Goal: Communication & Community: Ask a question

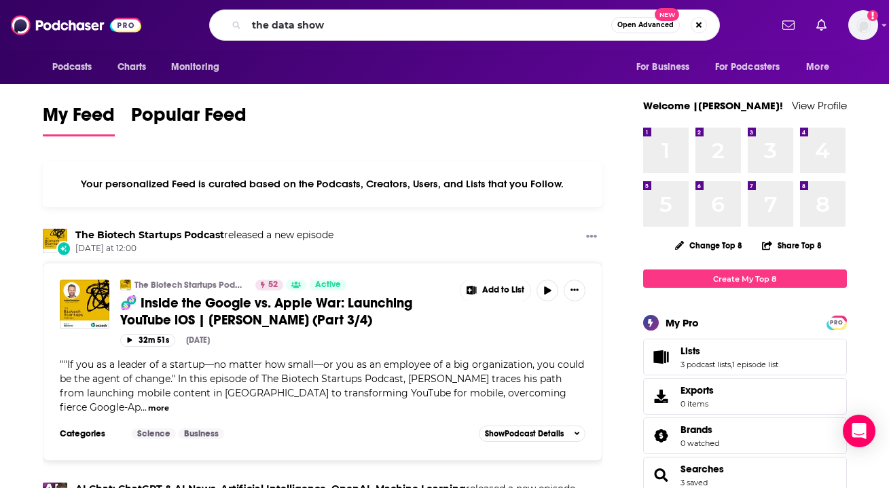
type input "the data show"
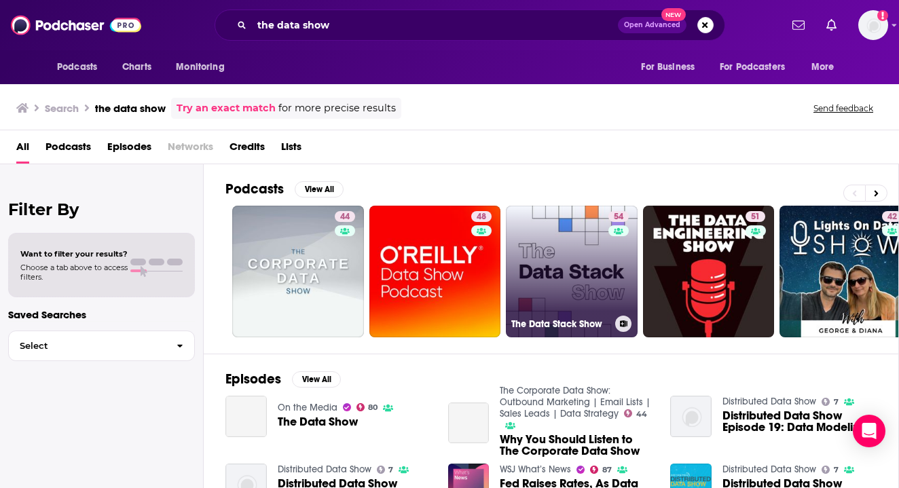
click at [578, 265] on link "54 The Data Stack Show" at bounding box center [572, 272] width 132 height 132
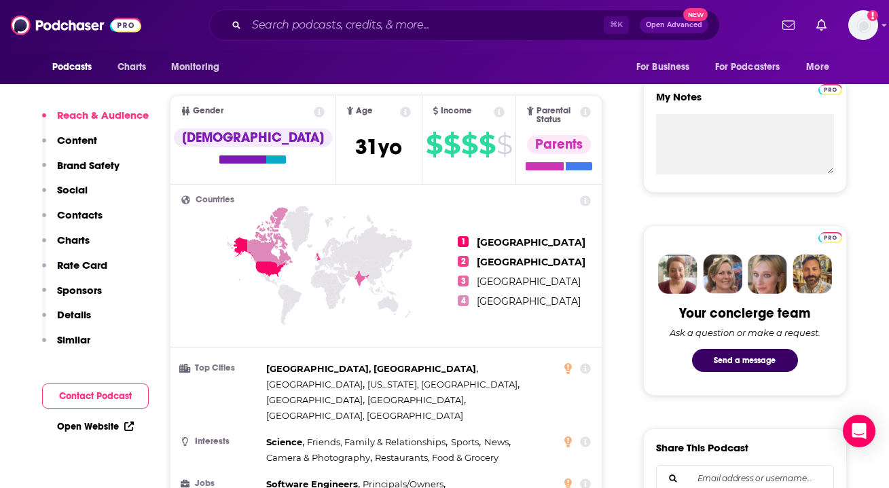
scroll to position [475, 0]
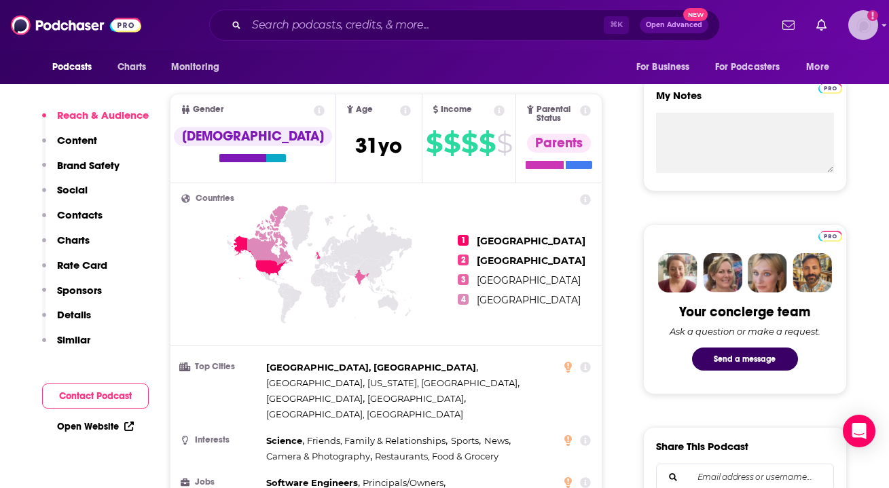
click at [862, 33] on img "Logged in as Ruth_Nebius" at bounding box center [863, 25] width 30 height 30
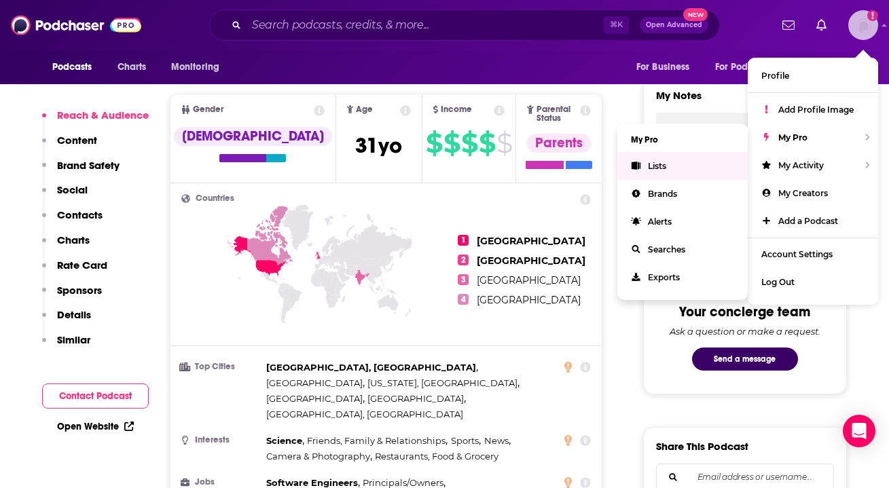
click at [670, 170] on link "Lists" at bounding box center [682, 166] width 130 height 28
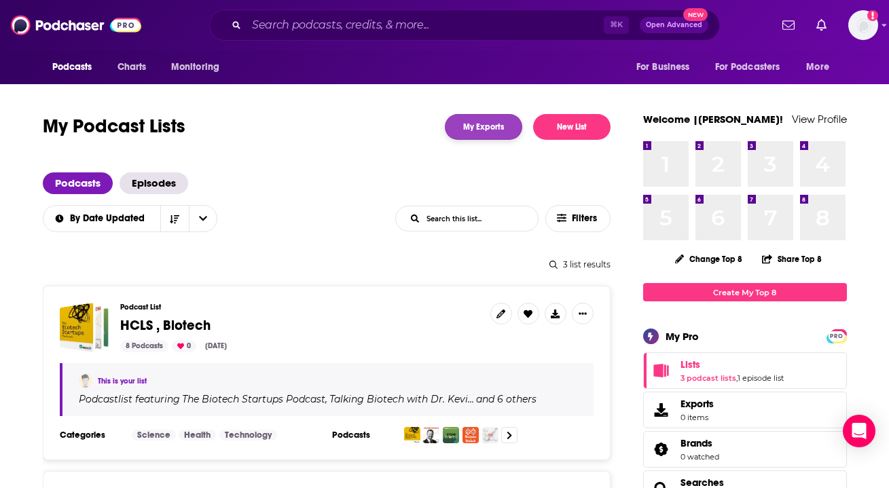
click at [506, 132] on link "My Exports" at bounding box center [483, 127] width 77 height 26
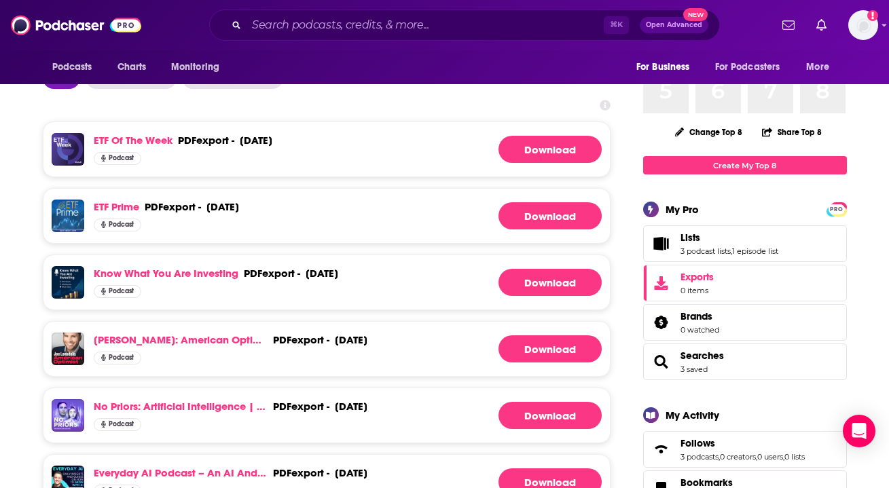
scroll to position [131, 0]
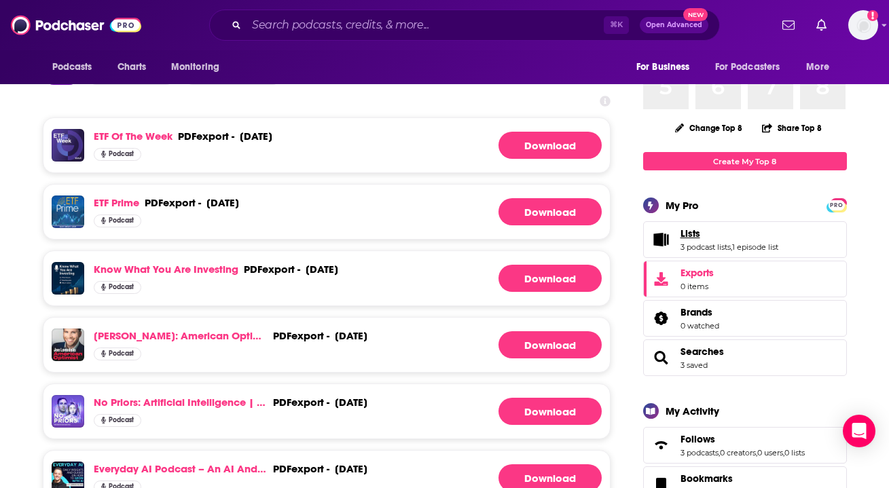
click at [731, 230] on link "Lists" at bounding box center [729, 233] width 98 height 12
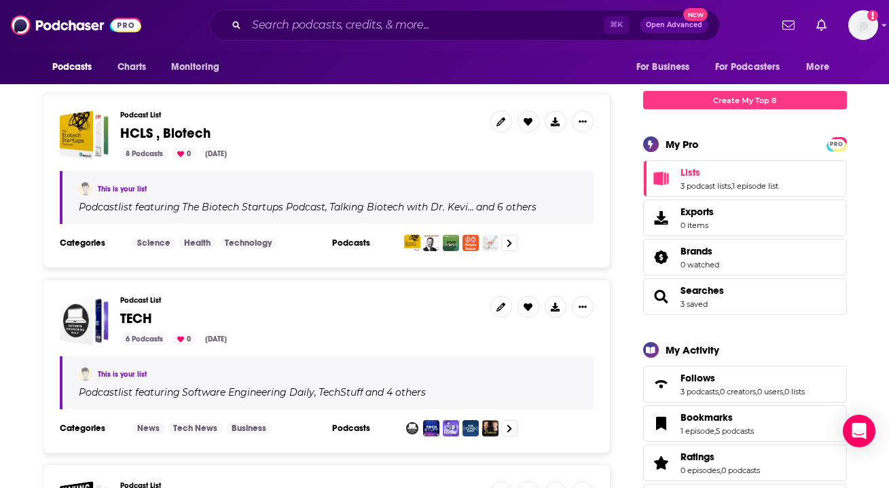
scroll to position [192, 0]
click at [579, 117] on icon "Show More Button" at bounding box center [583, 121] width 8 height 8
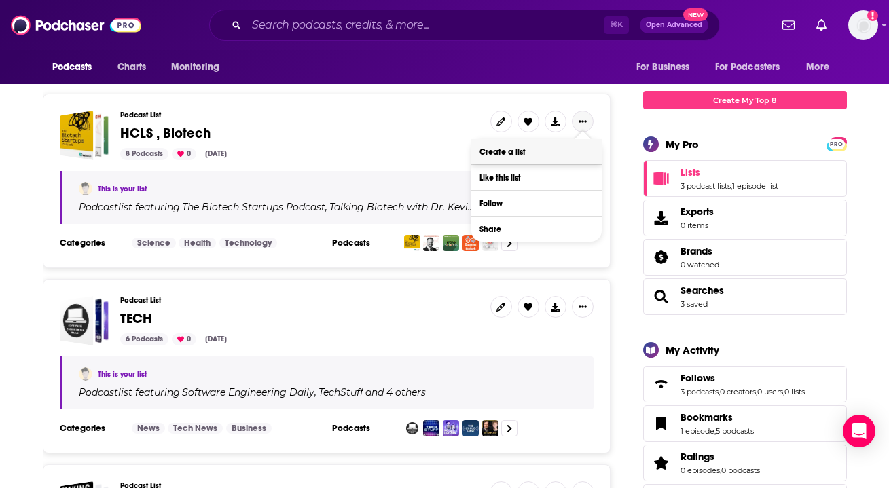
click at [587, 151] on button "Create a list" at bounding box center [536, 151] width 130 height 25
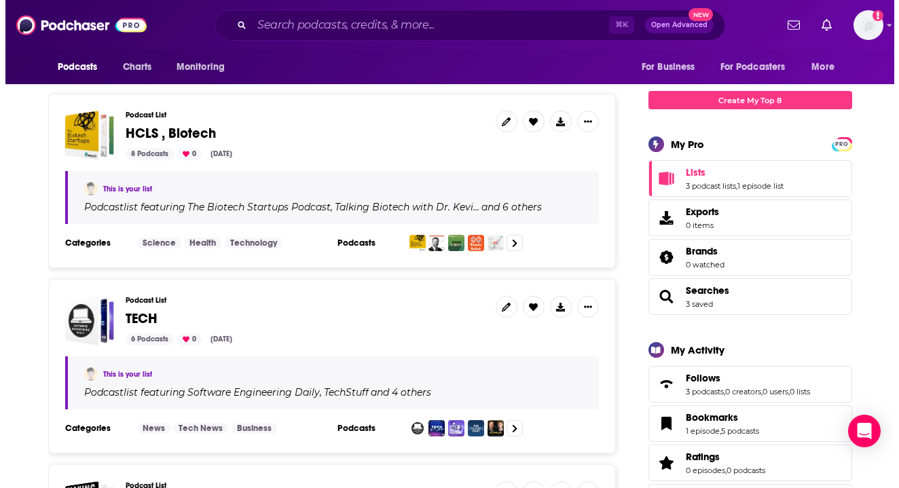
scroll to position [0, 0]
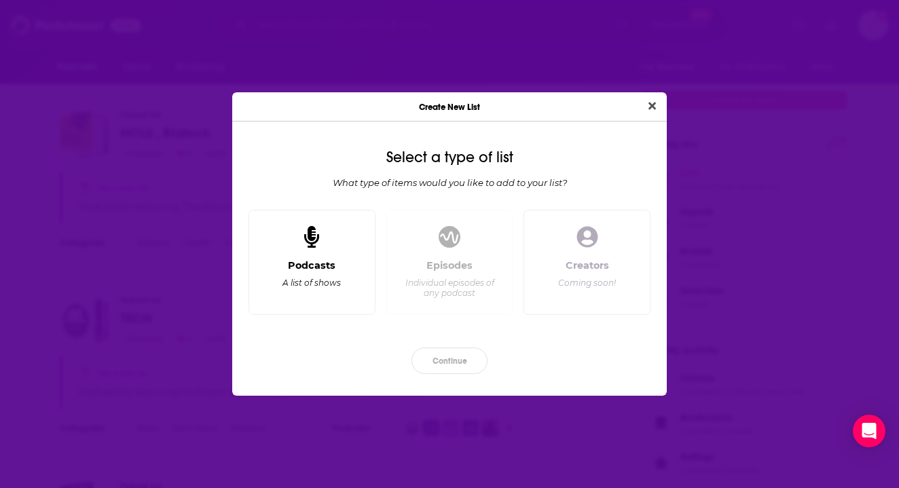
click at [306, 236] on icon "Dialog" at bounding box center [311, 237] width 15 height 22
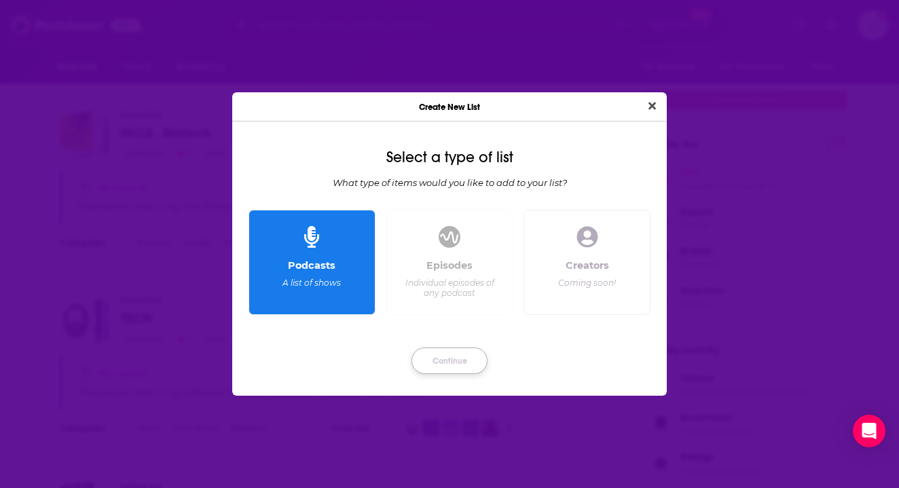
click at [431, 354] on button "Continue" at bounding box center [449, 361] width 76 height 26
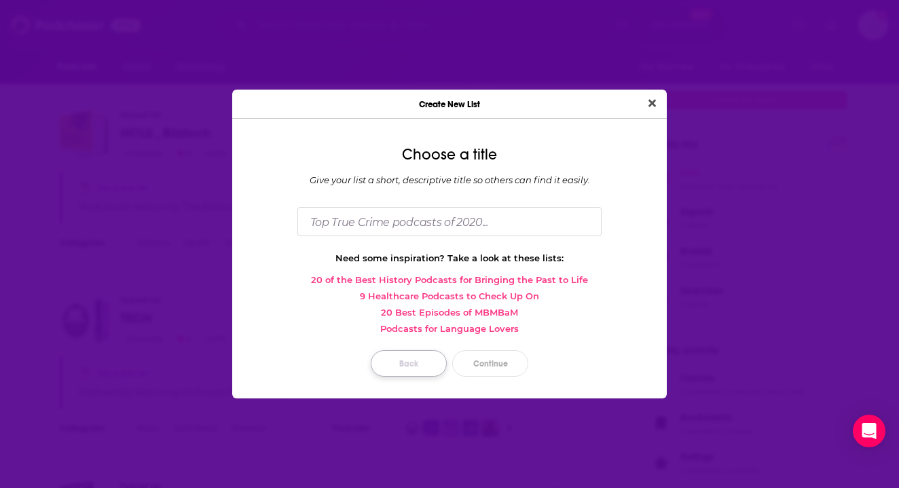
click at [416, 359] on button "Back" at bounding box center [409, 363] width 76 height 26
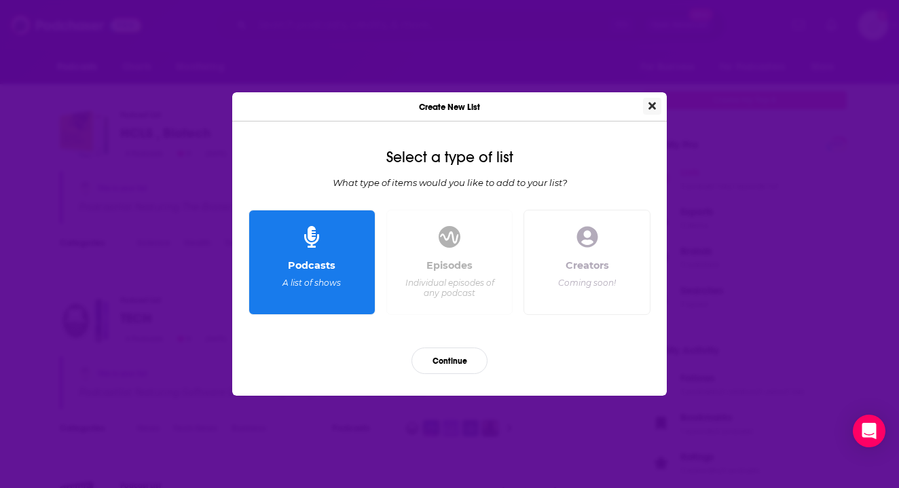
click at [655, 100] on icon "Close" at bounding box center [651, 105] width 7 height 11
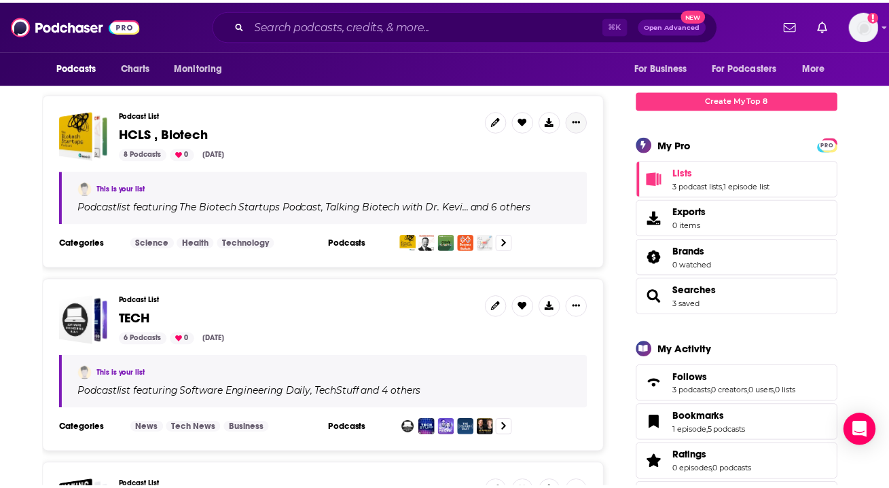
scroll to position [192, 0]
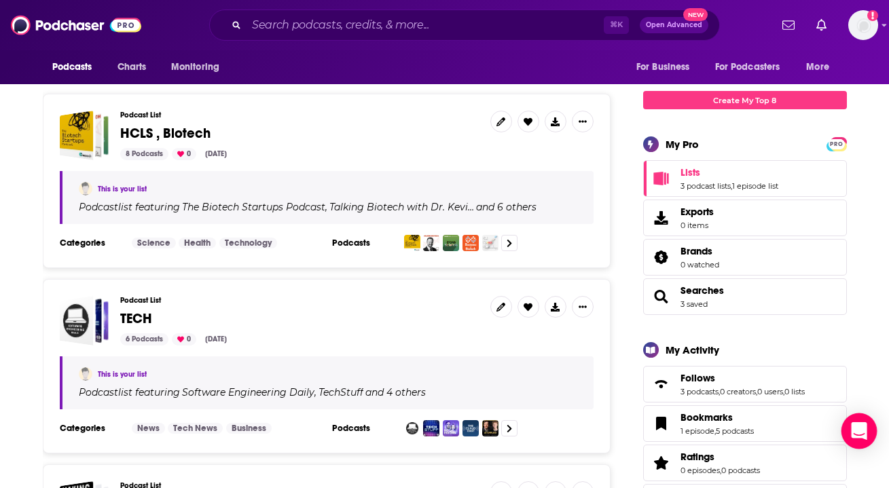
click at [851, 430] on icon "Open Intercom Messenger" at bounding box center [859, 431] width 18 height 18
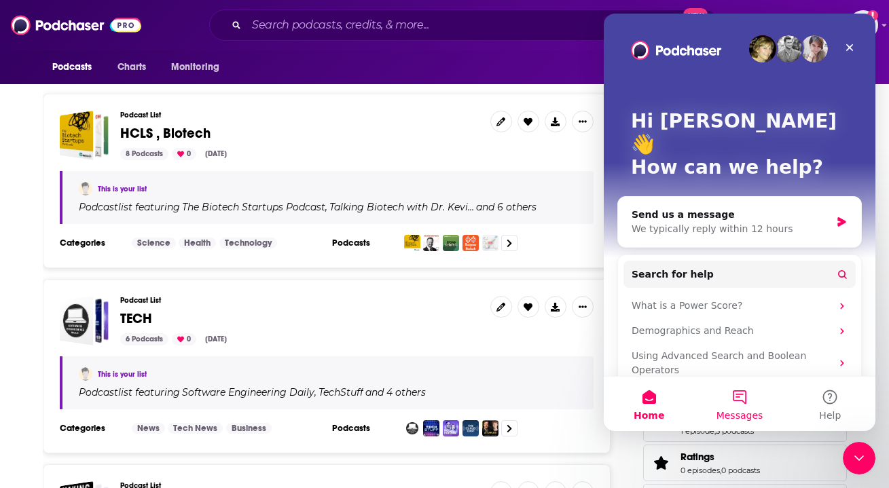
scroll to position [0, 0]
click at [735, 405] on button "Messages" at bounding box center [739, 404] width 90 height 54
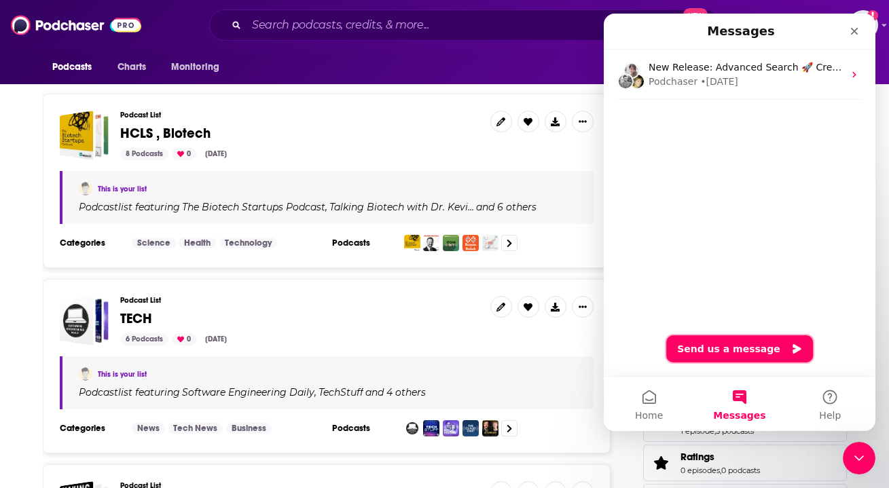
click at [754, 355] on button "Send us a message" at bounding box center [739, 348] width 147 height 27
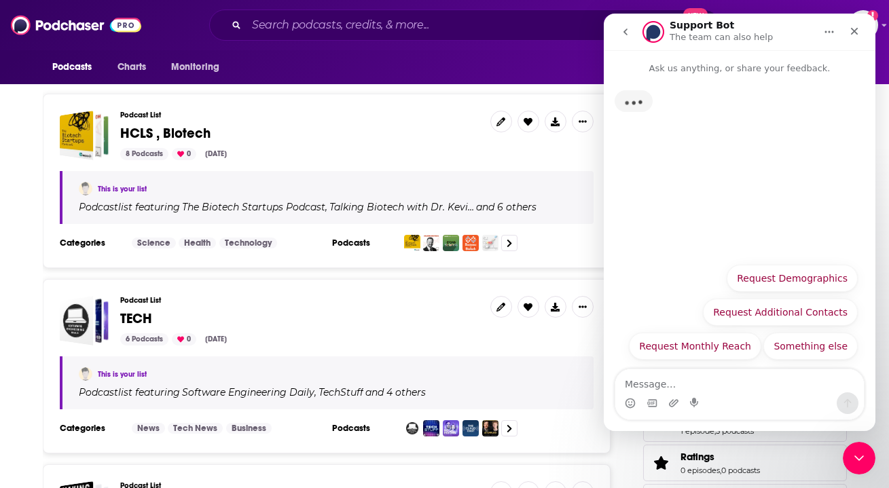
click at [682, 383] on textarea "Message…" at bounding box center [739, 380] width 249 height 23
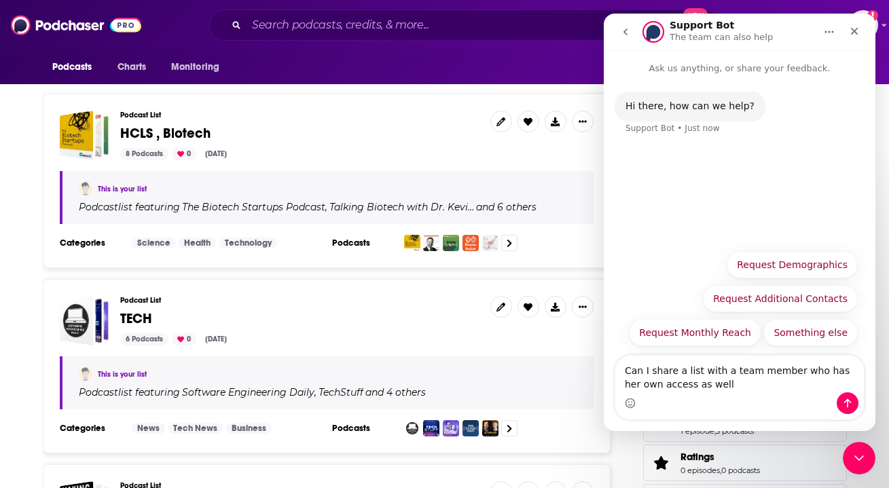
type textarea "Can I share a list with a team member who has her own access as well?"
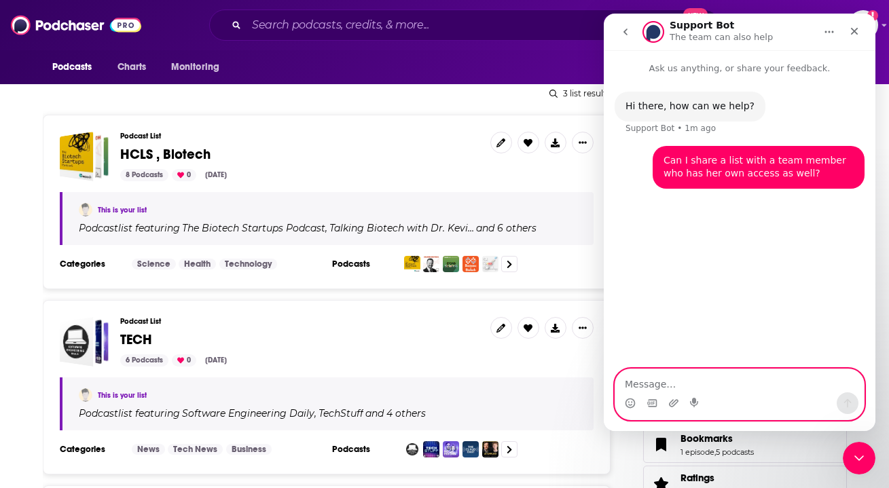
scroll to position [170, 0]
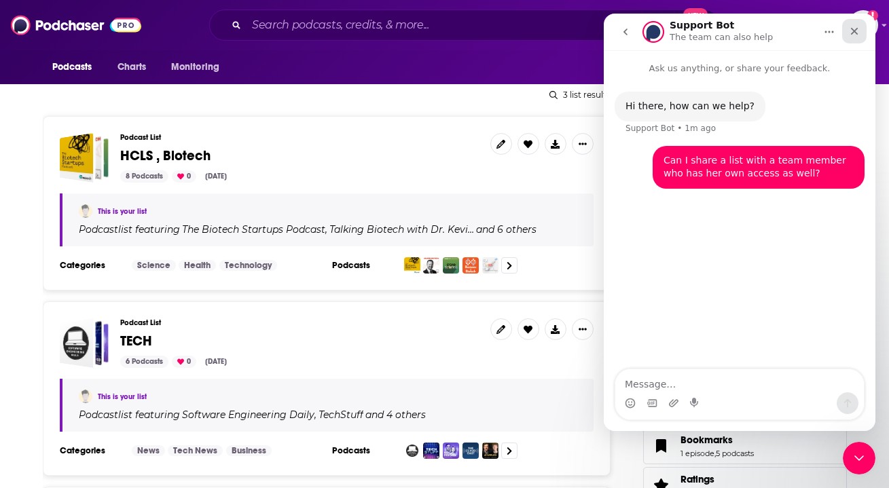
click at [843, 29] on div "Close" at bounding box center [854, 31] width 24 height 24
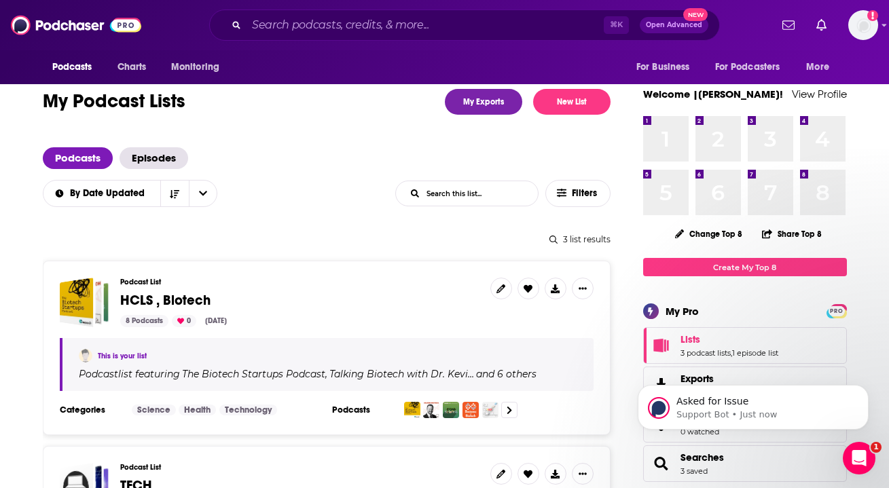
scroll to position [0, 0]
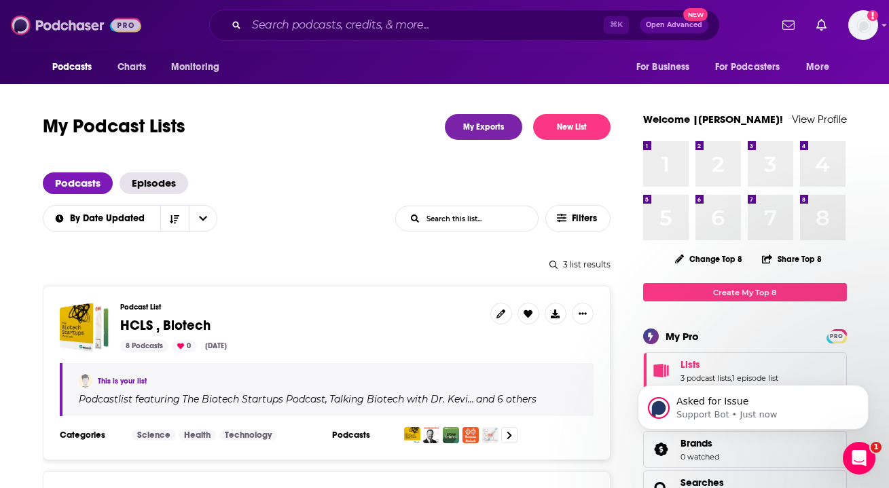
click at [81, 31] on img at bounding box center [76, 25] width 130 height 26
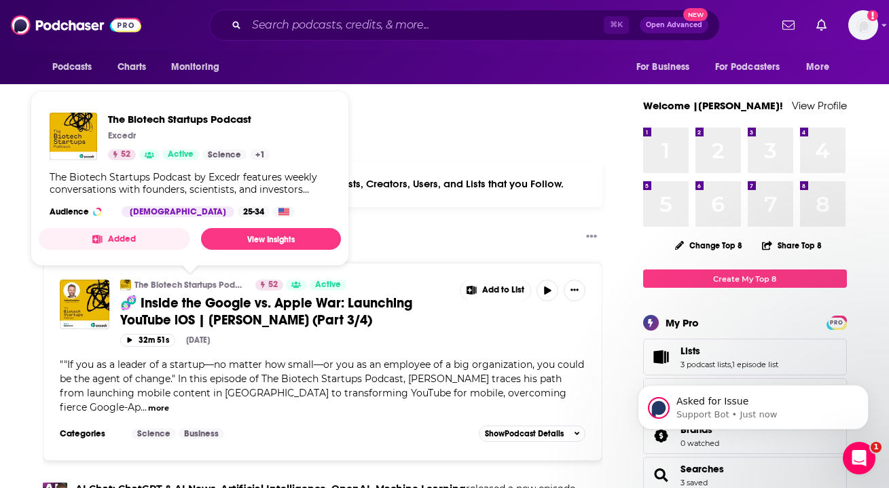
click at [175, 285] on link "The Biotech Startups Podcast" at bounding box center [190, 285] width 112 height 11
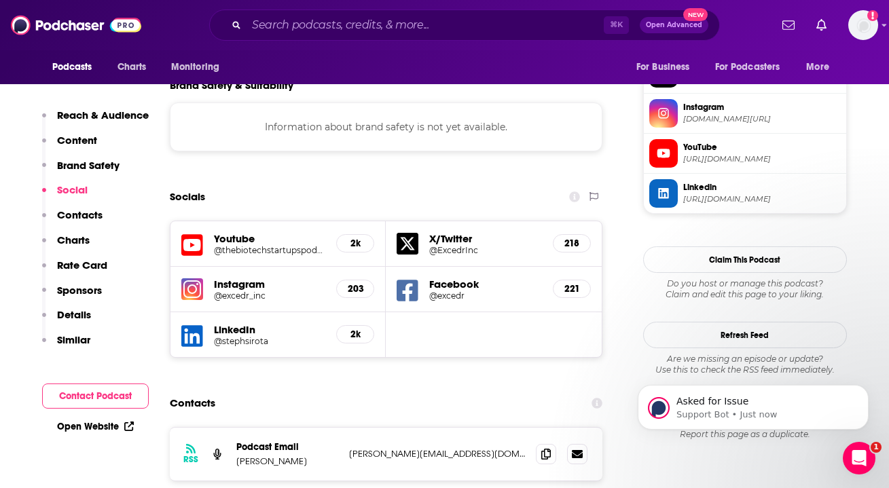
scroll to position [1220, 0]
click at [242, 323] on h5 "LinkedIn" at bounding box center [270, 329] width 112 height 13
click at [185, 323] on icon at bounding box center [192, 335] width 22 height 25
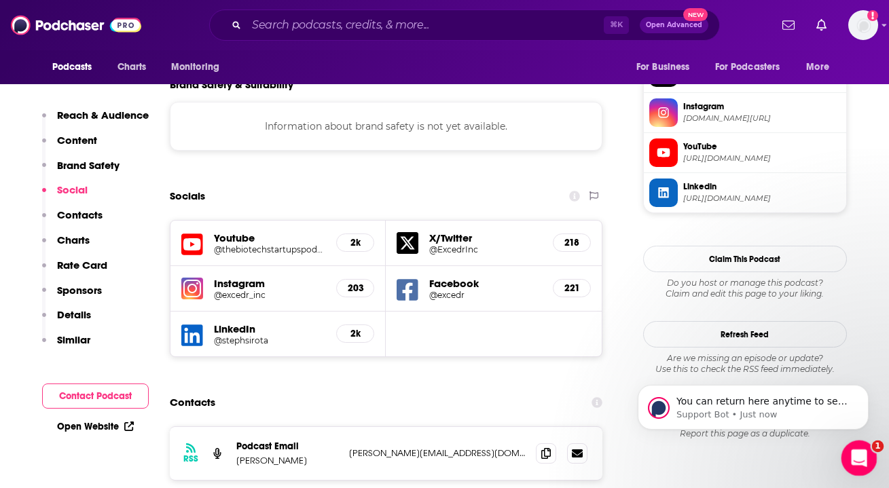
drag, startPoint x: 858, startPoint y: 452, endPoint x: 1729, endPoint y: 919, distance: 988.5
click at [858, 450] on icon "Open Intercom Messenger" at bounding box center [857, 456] width 22 height 22
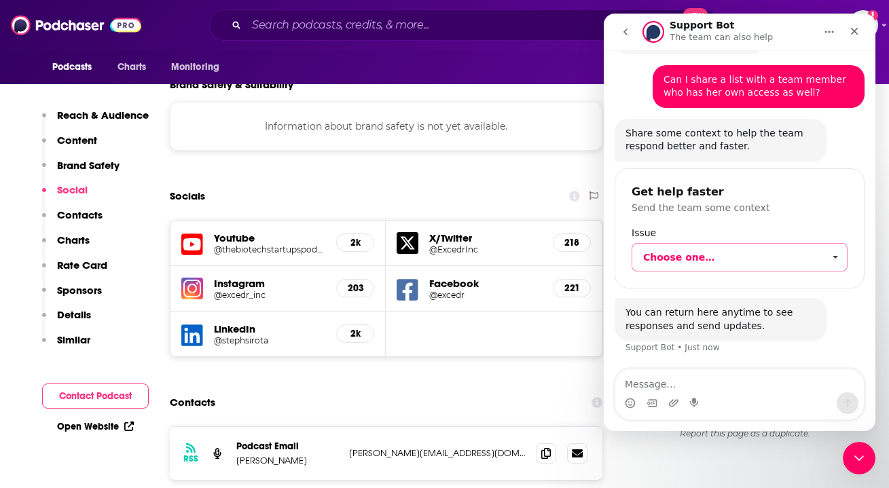
click at [832, 255] on span "Choose one…" at bounding box center [835, 257] width 24 height 27
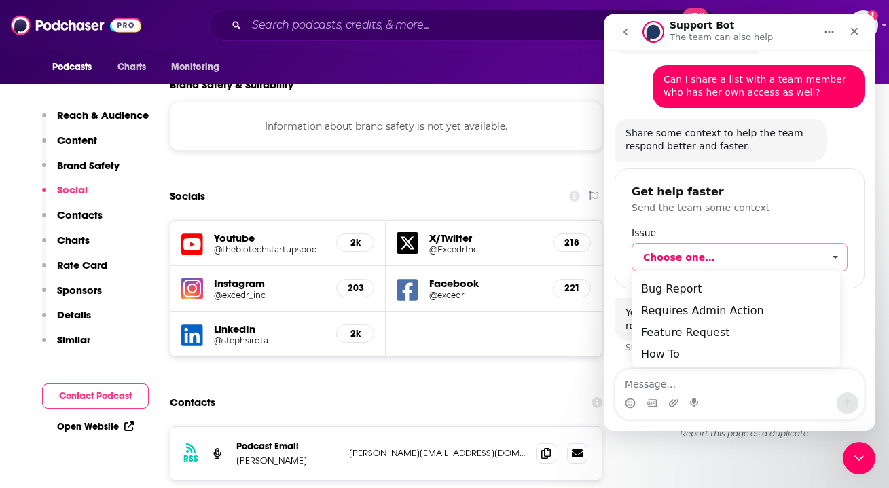
scroll to position [0, 0]
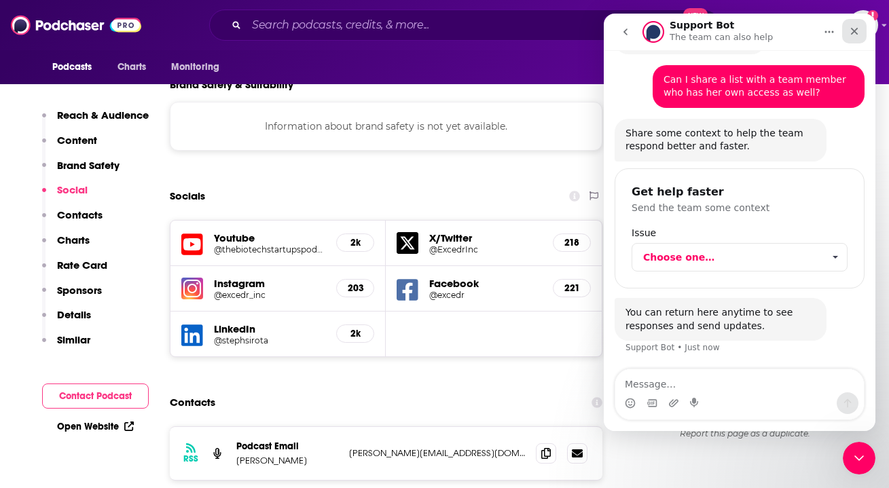
click at [858, 29] on icon "Close" at bounding box center [854, 31] width 11 height 11
